Goal: Task Accomplishment & Management: Complete application form

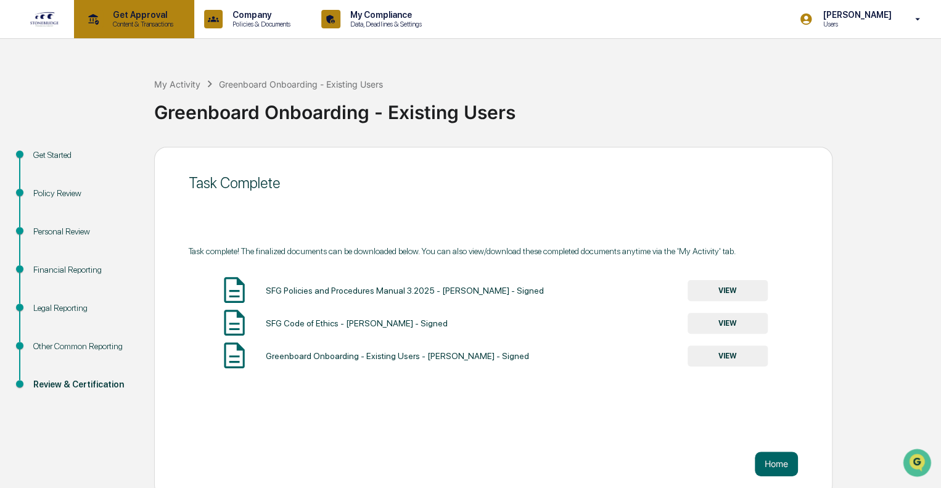
click at [128, 24] on p "Content & Transactions" at bounding box center [141, 24] width 76 height 9
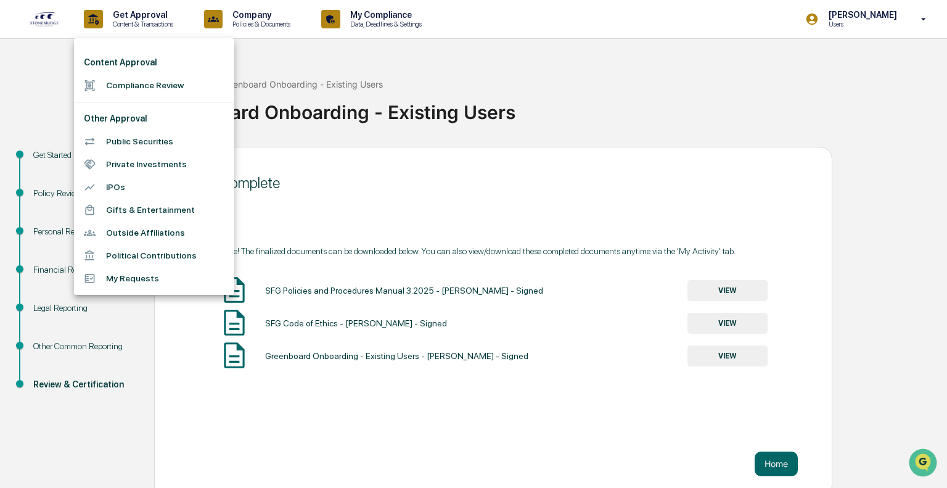
click at [128, 161] on li "Private Investments" at bounding box center [154, 164] width 160 height 23
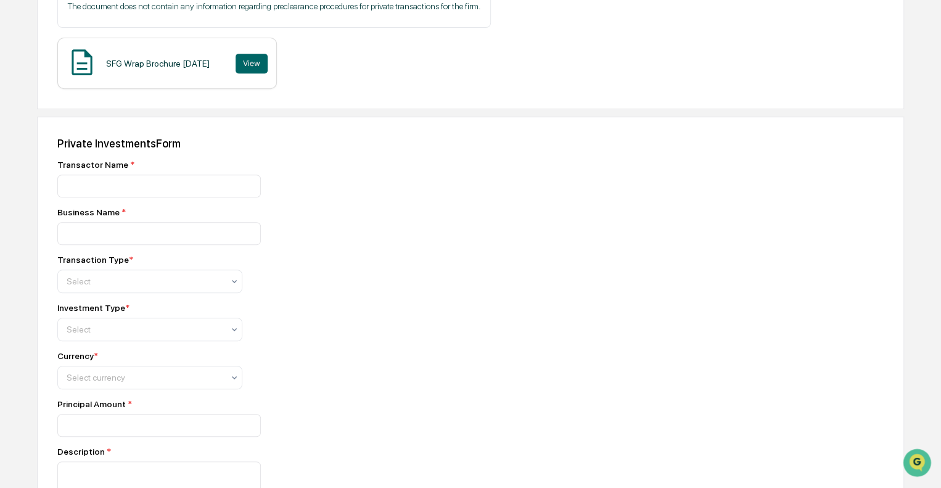
scroll to position [244, 0]
click at [224, 281] on div "Select" at bounding box center [144, 280] width 169 height 17
click at [353, 287] on div "Transaction Type * Select" at bounding box center [273, 273] width 432 height 38
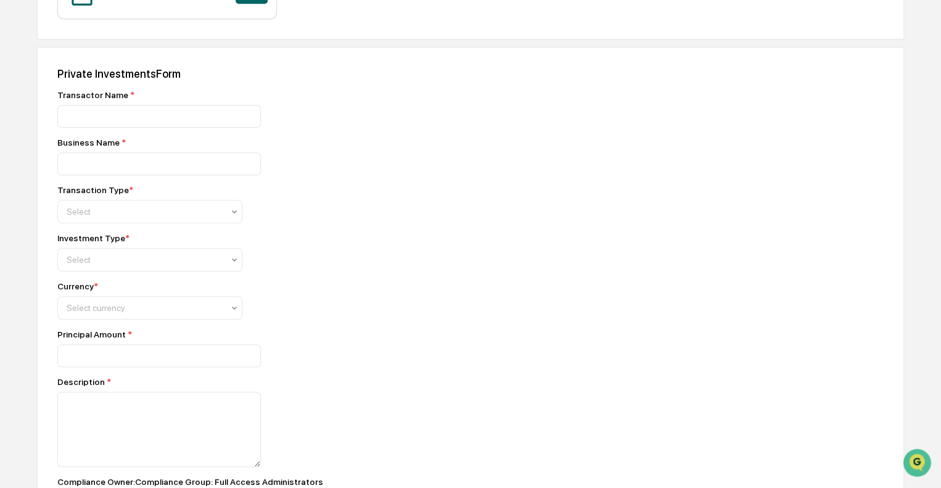
scroll to position [313, 0]
click at [207, 313] on div at bounding box center [145, 307] width 157 height 12
click at [323, 326] on div "Transactor Name * Business Name * Transaction Type * Select Investment Type * S…" at bounding box center [273, 343] width 432 height 508
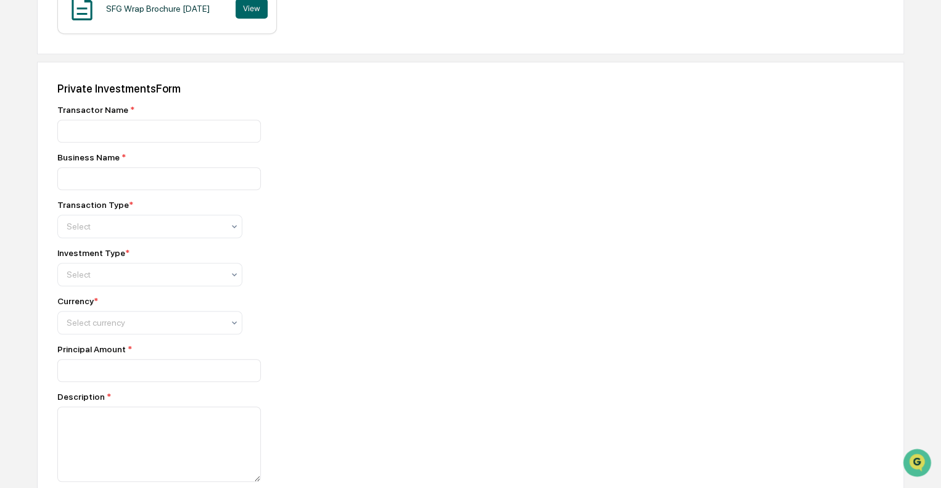
scroll to position [298, 0]
click at [173, 279] on div at bounding box center [145, 274] width 157 height 12
click at [284, 275] on div "Investment Type * 5 results available. Use Up and Down to choose options, press…" at bounding box center [273, 266] width 432 height 38
click at [112, 123] on input at bounding box center [158, 130] width 203 height 23
click at [115, 127] on input at bounding box center [158, 130] width 203 height 23
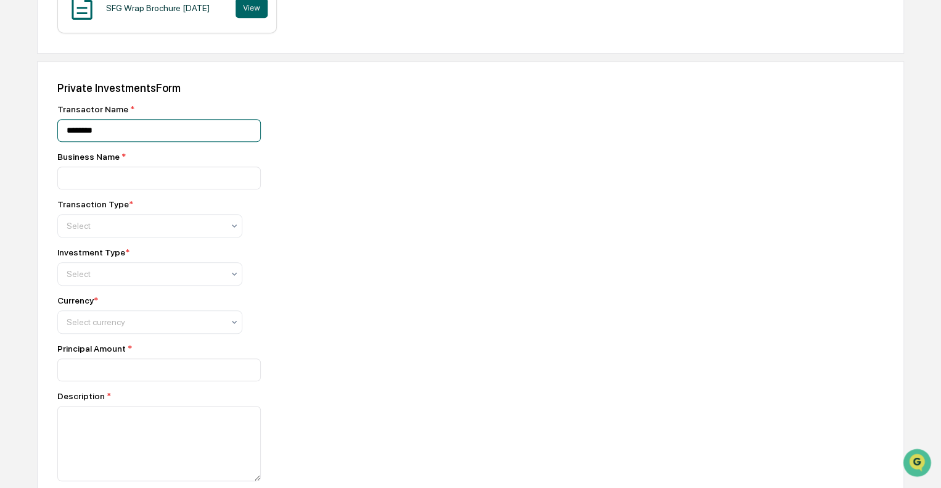
type input "********"
click at [118, 179] on input at bounding box center [158, 177] width 203 height 23
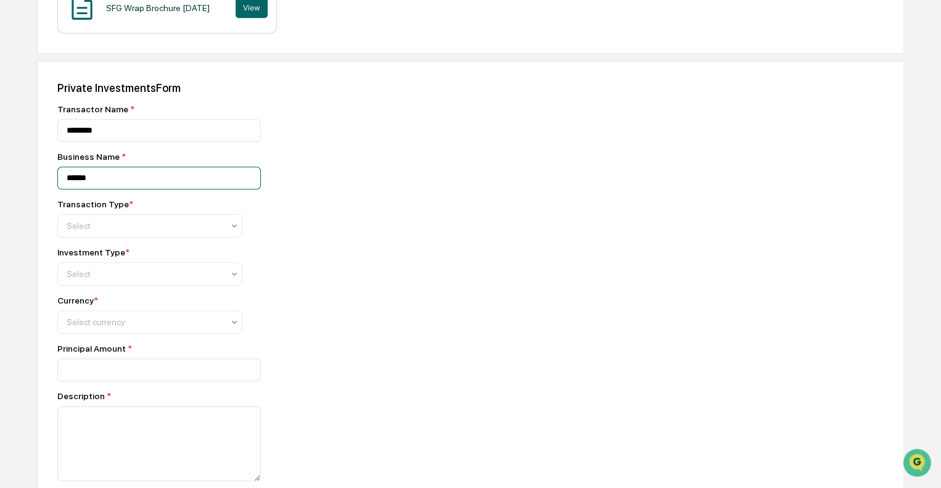
type input "******"
click at [195, 229] on div at bounding box center [145, 226] width 157 height 12
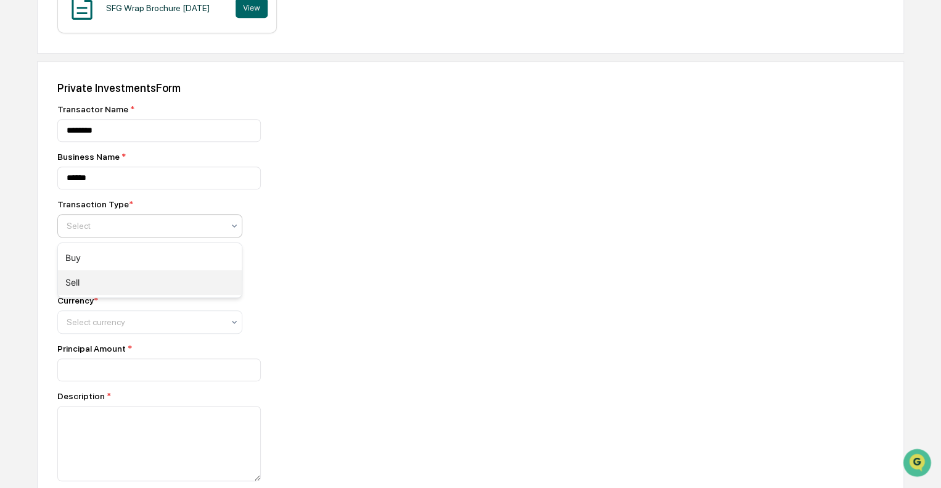
click at [135, 280] on div "Sell" at bounding box center [150, 282] width 184 height 25
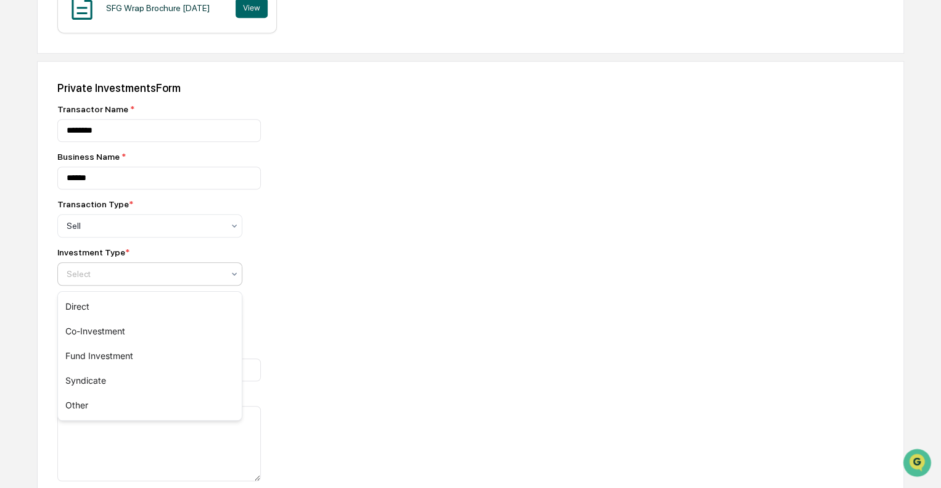
click at [133, 274] on div at bounding box center [145, 274] width 157 height 12
drag, startPoint x: 113, startPoint y: 312, endPoint x: 313, endPoint y: 288, distance: 201.8
click at [313, 288] on body "Get Approval Content & Transactions Company Policies & Documents My Compliance …" at bounding box center [470, 184] width 941 height 965
click at [112, 413] on div "Other" at bounding box center [150, 405] width 184 height 25
click at [157, 334] on div "Select currency" at bounding box center [149, 321] width 185 height 23
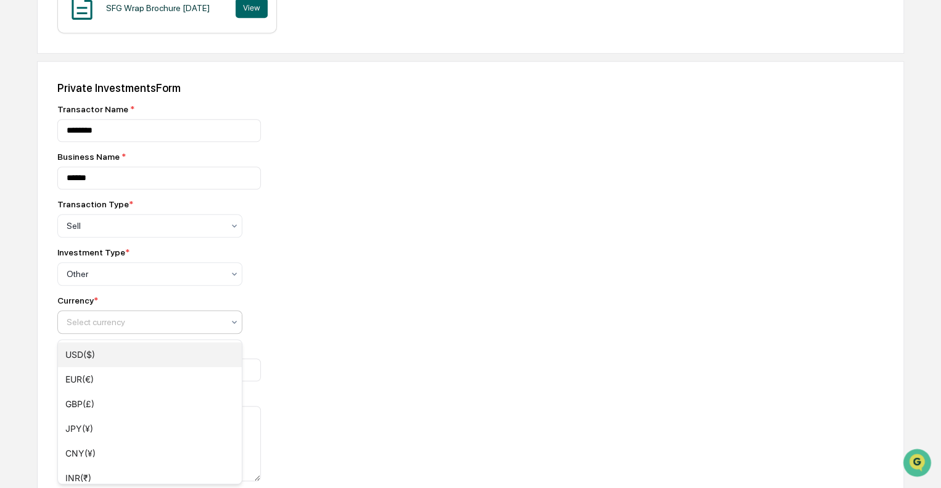
click at [136, 352] on div "USD($)" at bounding box center [150, 354] width 184 height 25
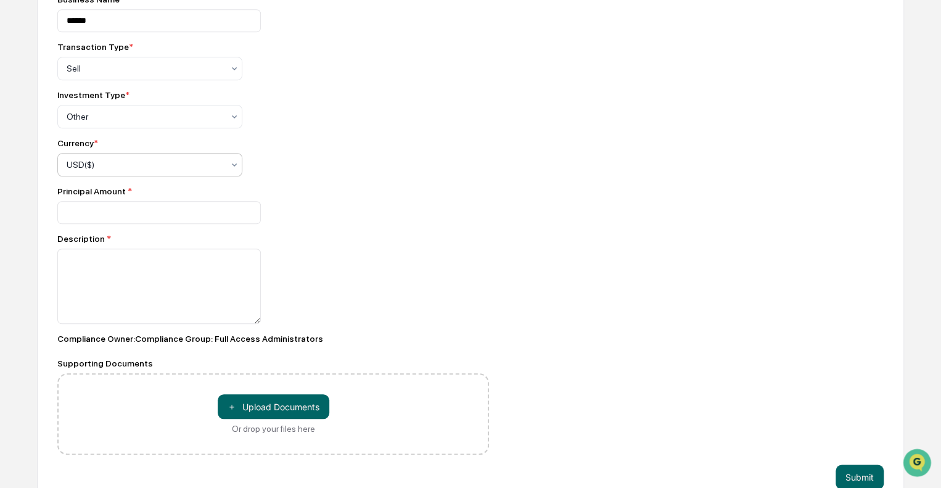
scroll to position [450, 0]
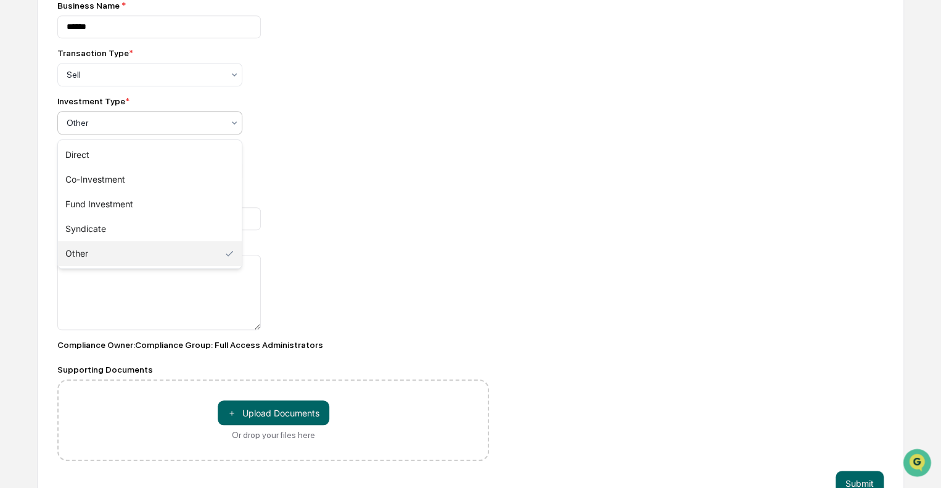
click at [178, 129] on div at bounding box center [145, 123] width 157 height 12
click at [130, 154] on div "Direct" at bounding box center [150, 154] width 184 height 25
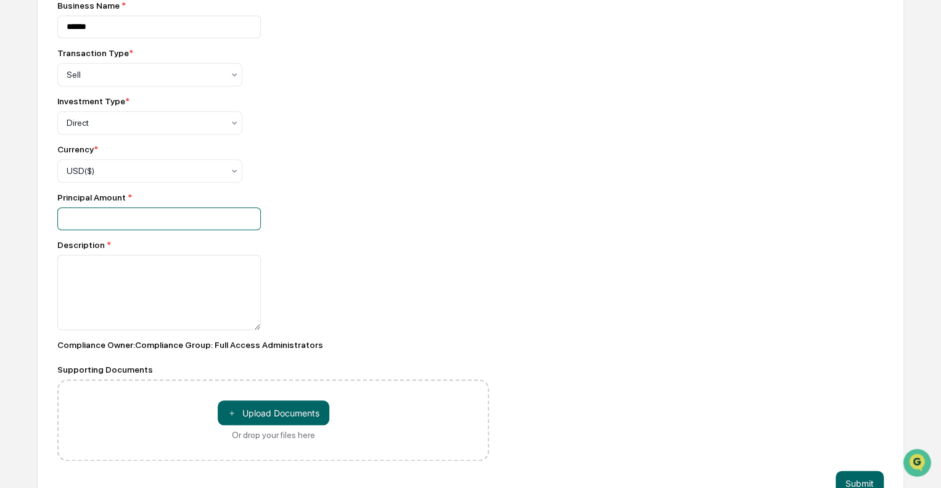
click at [116, 226] on input "number" at bounding box center [158, 218] width 203 height 23
type input "********"
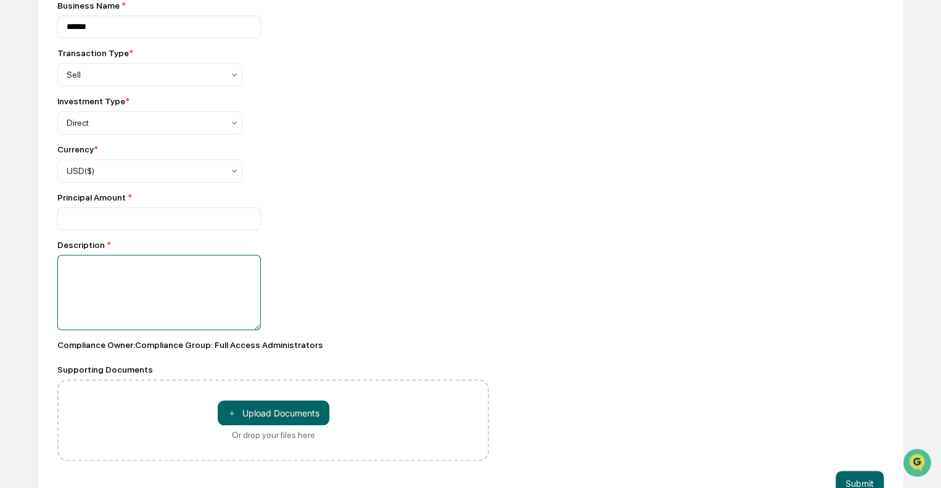
click at [121, 292] on textarea at bounding box center [158, 292] width 203 height 75
click at [221, 296] on textarea "**********" at bounding box center [158, 292] width 203 height 75
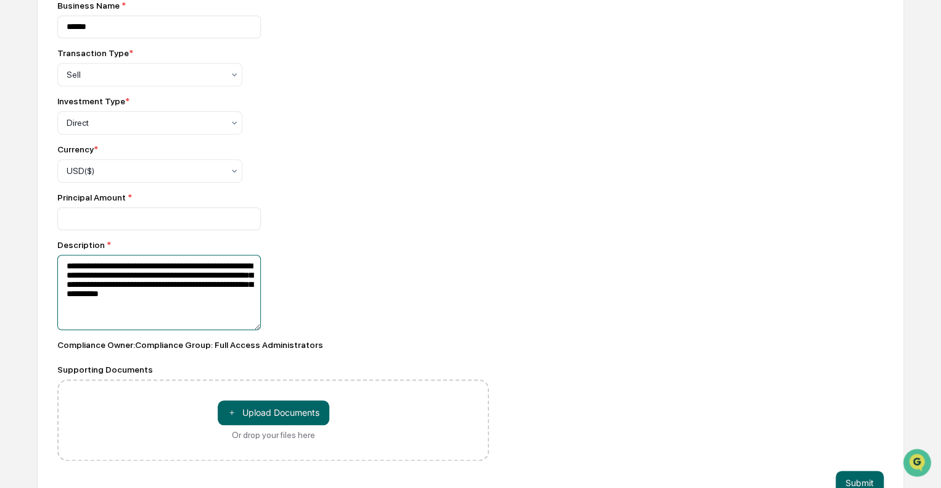
scroll to position [483, 0]
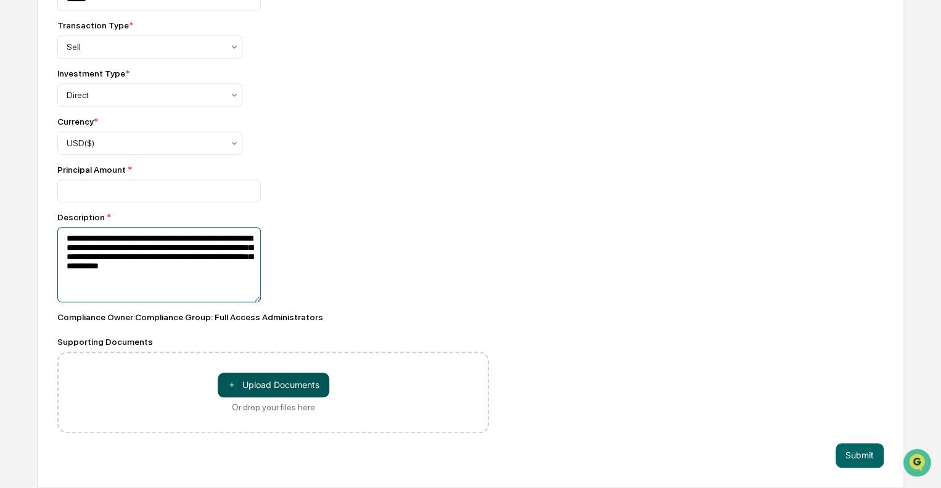
type textarea "**********"
click at [253, 390] on button "＋ Upload Documents" at bounding box center [274, 384] width 112 height 25
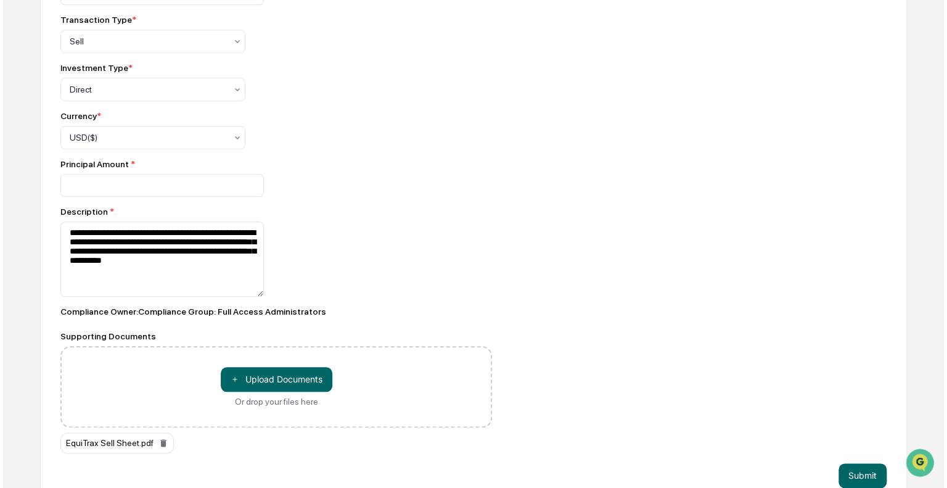
scroll to position [508, 0]
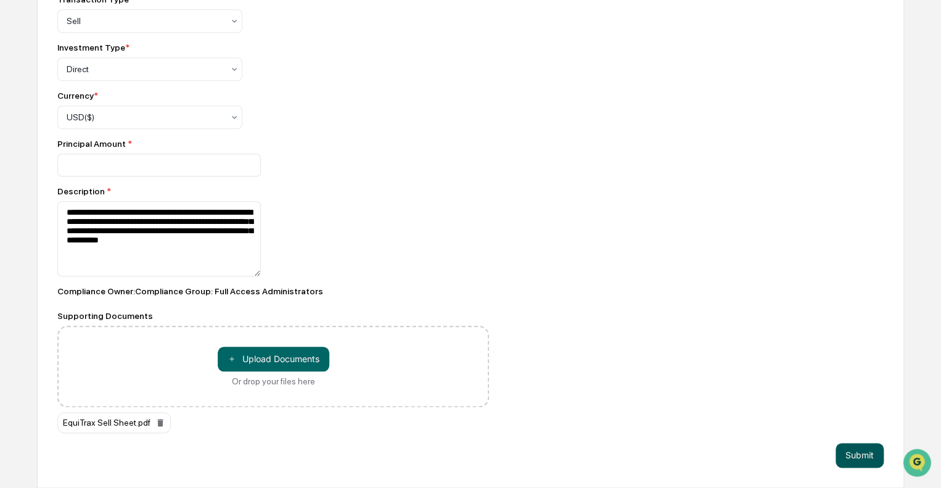
click at [851, 451] on button "Submit" at bounding box center [860, 455] width 48 height 25
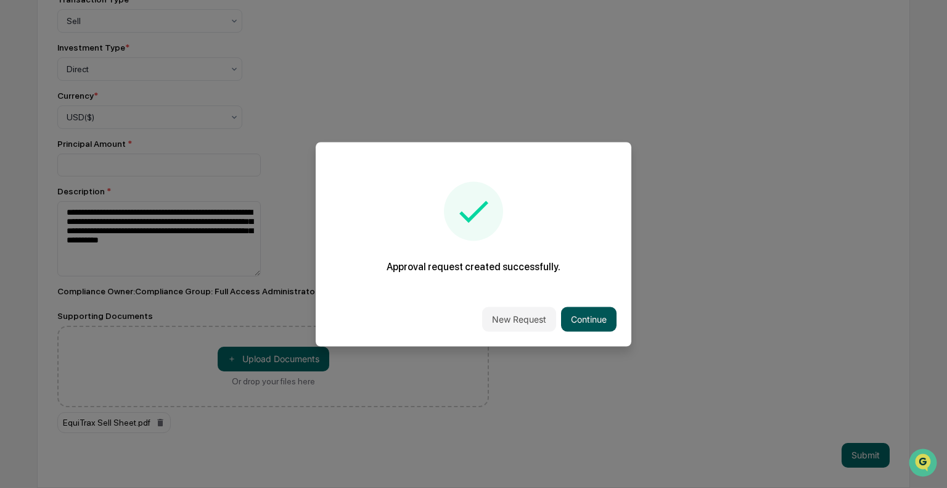
click at [597, 319] on button "Continue" at bounding box center [588, 318] width 55 height 25
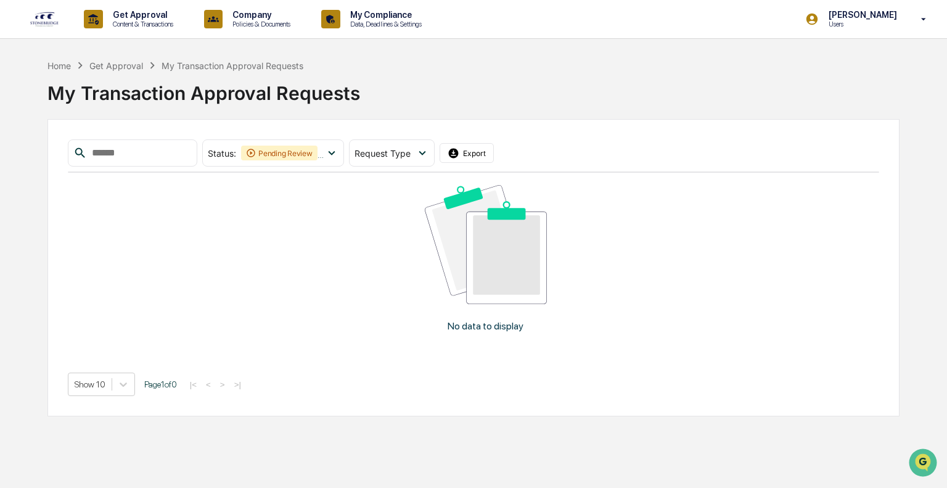
click at [907, 95] on div "Home Get Approval My Transaction Approval Requests My Transaction Approval Requ…" at bounding box center [473, 238] width 947 height 358
